Goal: Navigation & Orientation: Find specific page/section

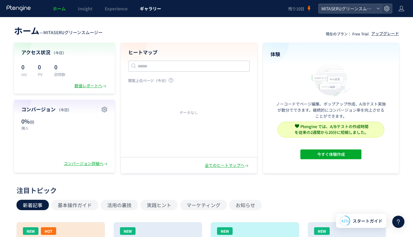
click at [148, 13] on link "ギャラリー" at bounding box center [151, 8] width 34 height 17
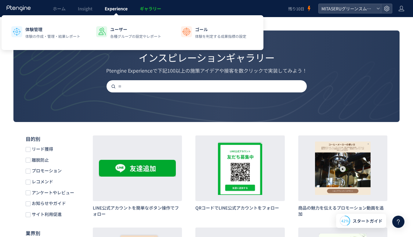
click at [116, 14] on div at bounding box center [116, 15] width 3 height 3
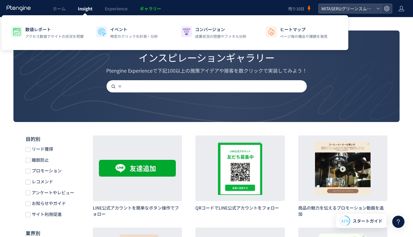
click at [87, 10] on span "Insight" at bounding box center [85, 8] width 15 height 6
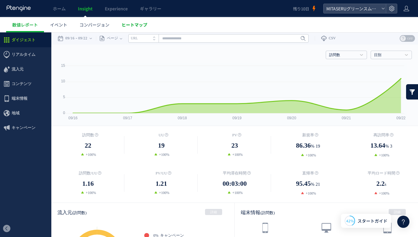
click at [129, 25] on span "ヒートマップ" at bounding box center [135, 25] width 26 height 6
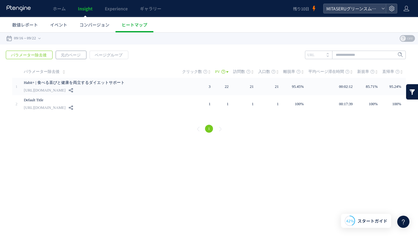
click at [69, 58] on span "元のページ" at bounding box center [71, 55] width 30 height 9
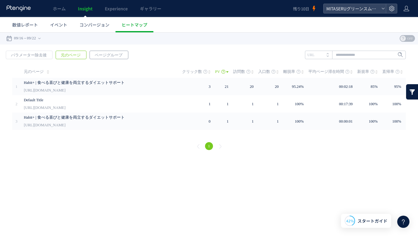
click at [113, 58] on span "ページグループ" at bounding box center [109, 55] width 38 height 9
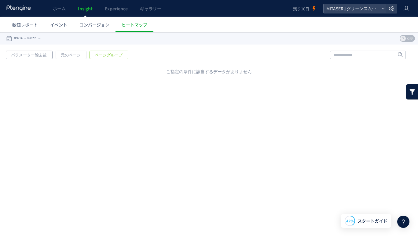
click at [42, 58] on span "パラメーター除去後" at bounding box center [29, 55] width 46 height 9
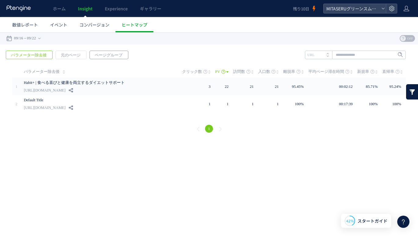
click at [96, 54] on span "ページグループ" at bounding box center [109, 55] width 38 height 9
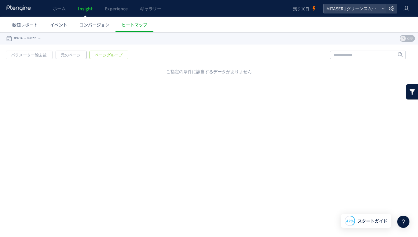
click at [76, 55] on span "元のページ" at bounding box center [71, 55] width 30 height 9
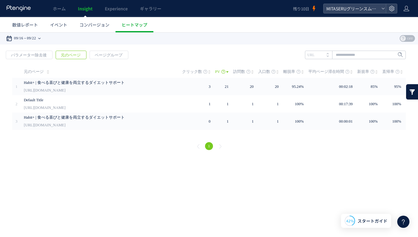
click at [41, 37] on div "09/16 09/22" at bounding box center [25, 38] width 38 height 12
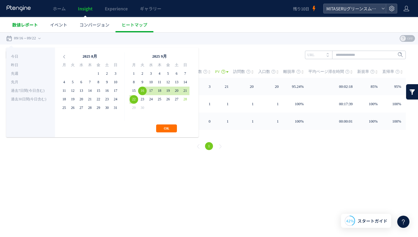
click at [23, 25] on span "数値レポート" at bounding box center [25, 25] width 26 height 6
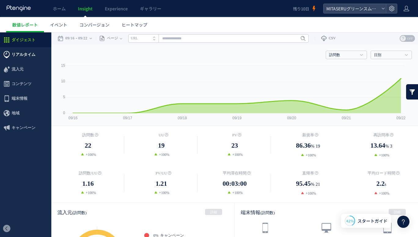
click at [33, 51] on span "リアルタイム" at bounding box center [24, 54] width 24 height 15
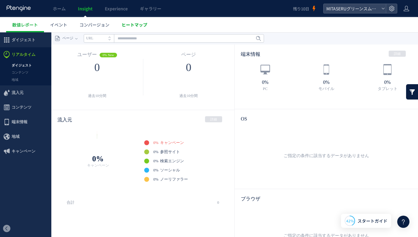
click at [133, 26] on span "ヒートマップ" at bounding box center [135, 25] width 26 height 6
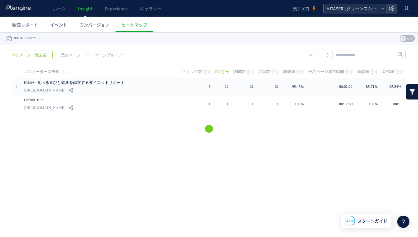
click at [383, 11] on div "MITASERUグリーンスムージー" at bounding box center [354, 8] width 62 height 9
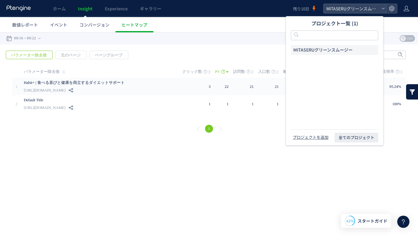
click at [322, 47] on span "MITASERUグリーンスムージー" at bounding box center [322, 50] width 59 height 6
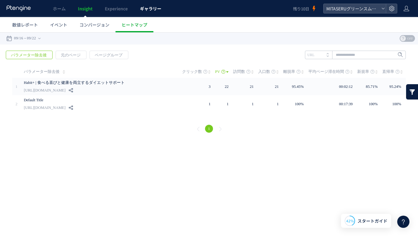
click at [142, 13] on link "ギャラリー" at bounding box center [151, 8] width 34 height 17
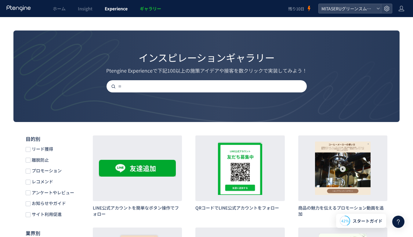
click at [112, 12] on link "Experience" at bounding box center [116, 8] width 35 height 17
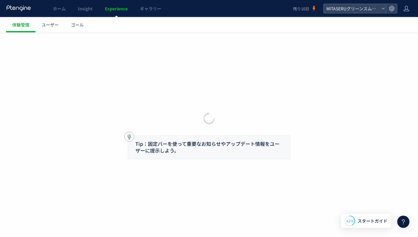
click at [82, 12] on div at bounding box center [209, 118] width 418 height 237
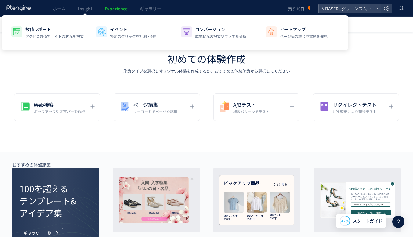
click at [84, 11] on span "Insight" at bounding box center [85, 8] width 15 height 6
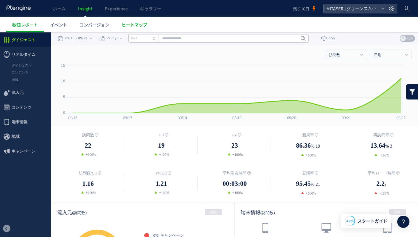
click at [140, 27] on span "ヒートマップ" at bounding box center [135, 25] width 26 height 6
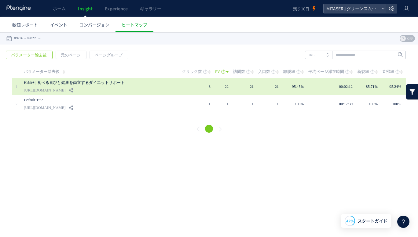
click at [118, 84] on link "Habit+ | 食べる喜びと健康を両立するダイエットサポート" at bounding box center [96, 82] width 144 height 7
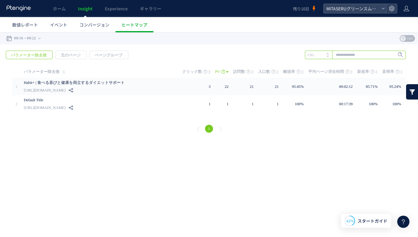
click at [353, 53] on input "text" at bounding box center [355, 55] width 101 height 9
paste input "**********"
type input "**********"
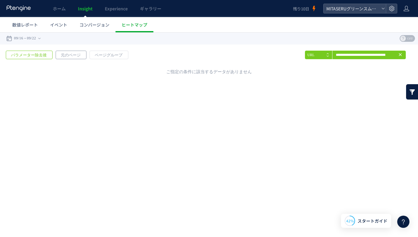
click at [69, 56] on span "元のページ" at bounding box center [71, 55] width 30 height 9
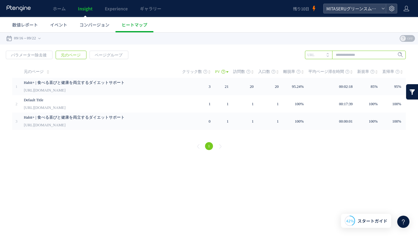
click at [361, 53] on input "text" at bounding box center [355, 55] width 101 height 9
paste input "**********"
type input "**********"
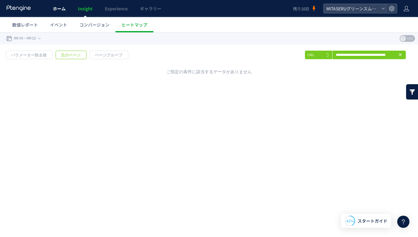
click at [57, 7] on span "ホーム" at bounding box center [59, 8] width 13 height 6
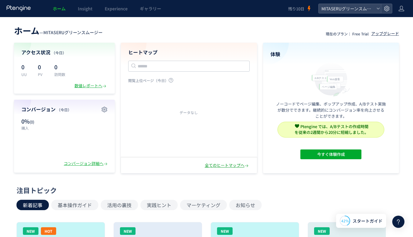
click at [231, 168] on div "全てのヒートマップへ" at bounding box center [227, 166] width 45 height 6
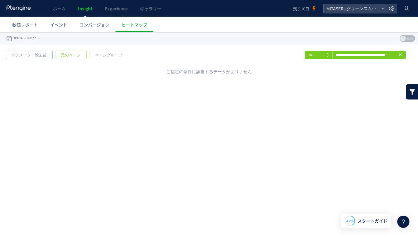
click at [36, 57] on span "パラメーター除去後" at bounding box center [29, 55] width 46 height 9
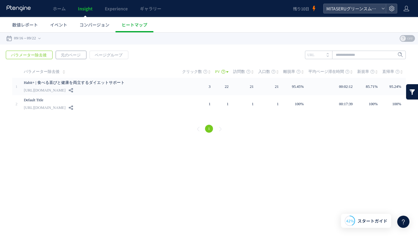
click at [68, 57] on span "元のページ" at bounding box center [71, 55] width 30 height 9
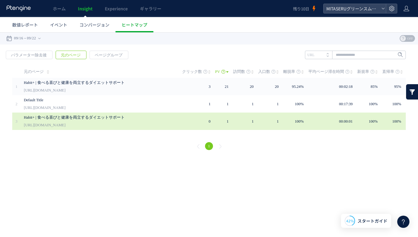
click at [145, 123] on div "Habit+ | 食べる喜びと健康を両立するダイエットサポート [URL][DOMAIN_NAME]" at bounding box center [99, 121] width 150 height 17
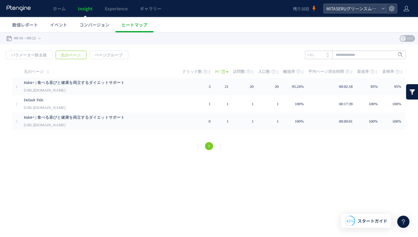
click at [407, 38] on span "OFF" at bounding box center [409, 38] width 9 height 7
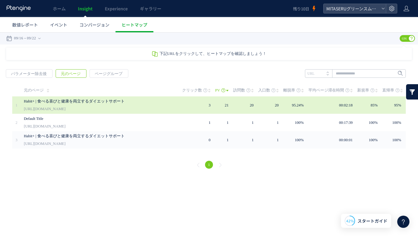
click at [195, 107] on td "3" at bounding box center [198, 105] width 33 height 17
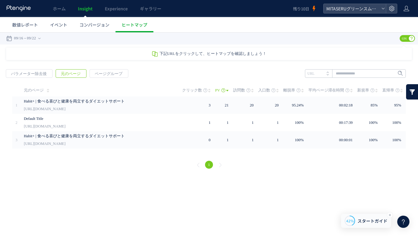
click at [366, 221] on span "スタートガイド" at bounding box center [372, 221] width 30 height 6
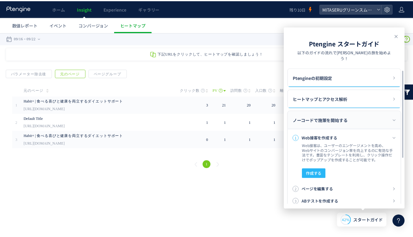
scroll to position [88, 0]
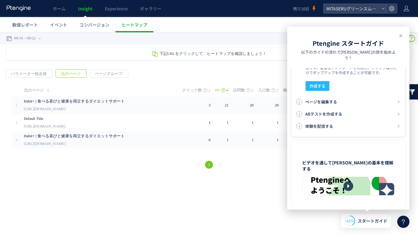
click at [246, 22] on ul "数値レポート イベント コンバージョン ヒートマップ" at bounding box center [212, 24] width 412 height 15
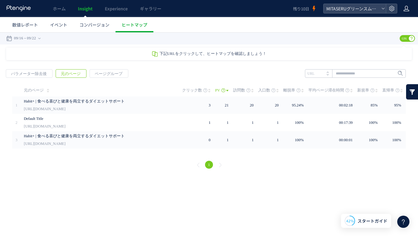
click at [403, 11] on use at bounding box center [405, 8] width 5 height 5
click at [392, 27] on span "アカウント設定" at bounding box center [391, 24] width 30 height 6
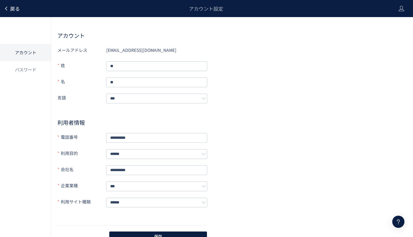
click at [11, 9] on span "戻る" at bounding box center [15, 8] width 10 height 7
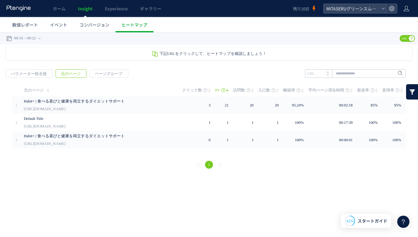
click at [11, 9] on use at bounding box center [18, 8] width 24 height 6
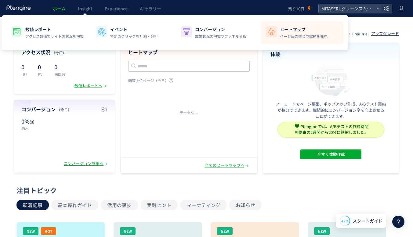
click at [297, 31] on p "ヒートマップ" at bounding box center [304, 29] width 48 height 6
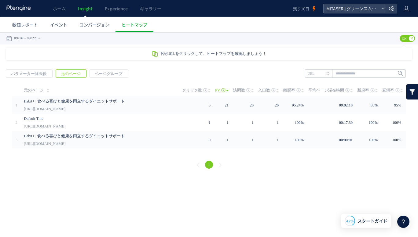
click at [389, 11] on icon at bounding box center [392, 8] width 6 height 6
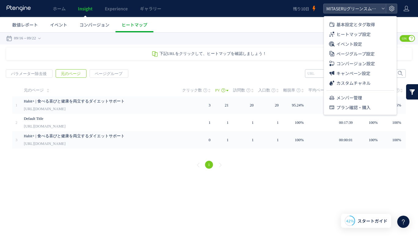
click at [370, 35] on span "ヒートマップ設定" at bounding box center [353, 34] width 34 height 10
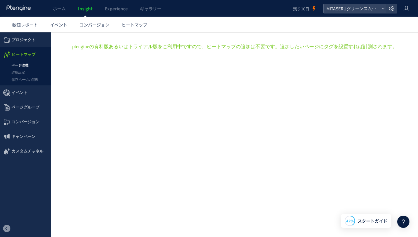
click at [61, 12] on link "ホーム" at bounding box center [59, 8] width 25 height 17
